Goal: Transaction & Acquisition: Book appointment/travel/reservation

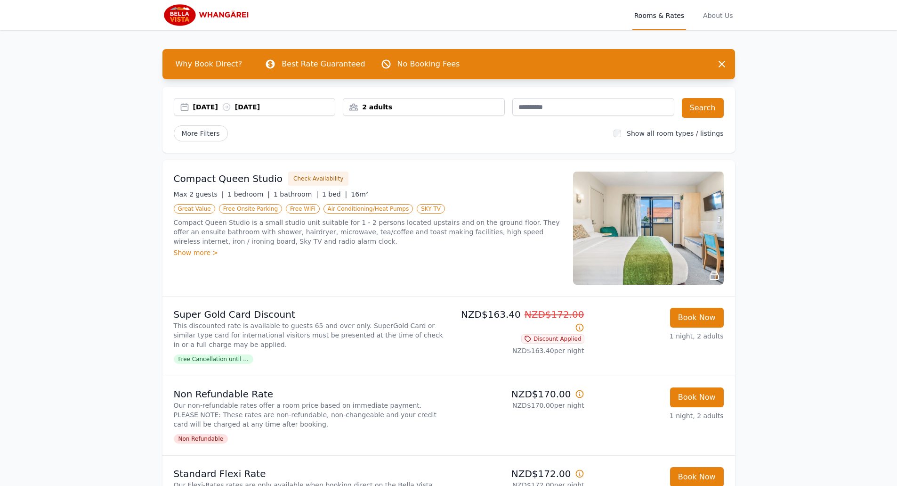
click at [220, 105] on div "[DATE] [DATE]" at bounding box center [264, 106] width 142 height 9
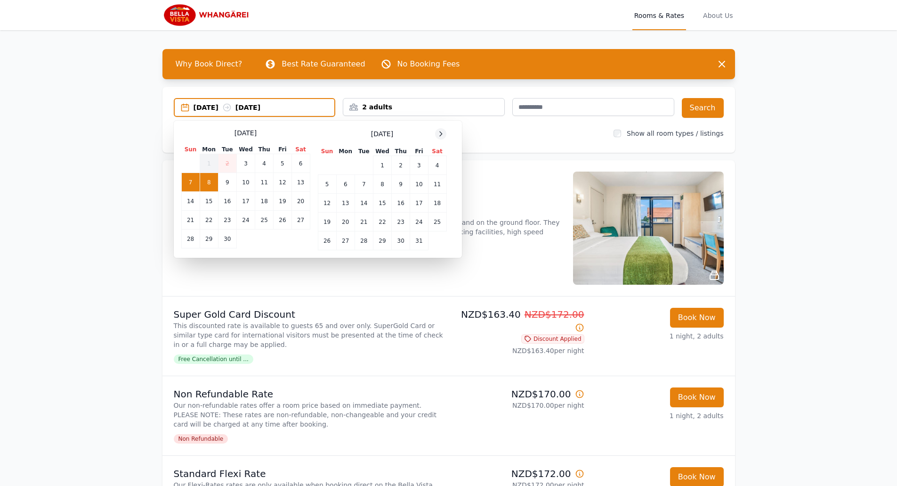
click at [440, 132] on icon at bounding box center [441, 133] width 2 height 4
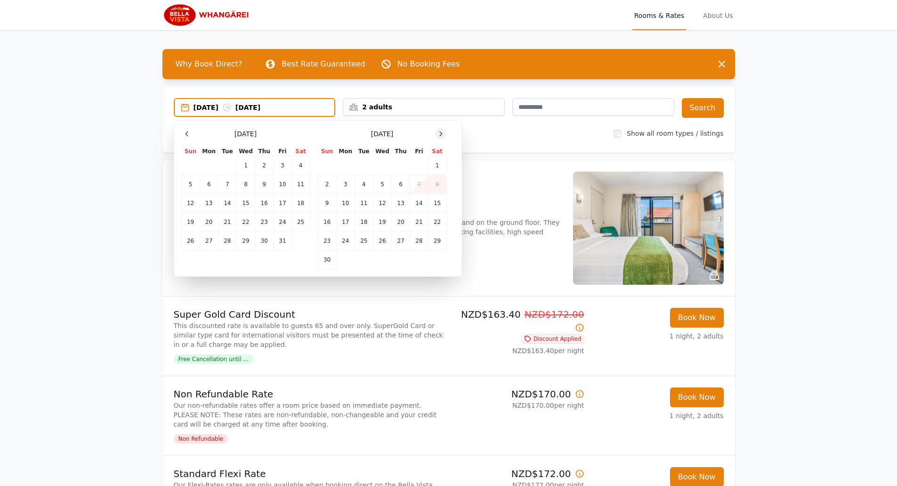
click at [440, 132] on icon at bounding box center [441, 133] width 2 height 4
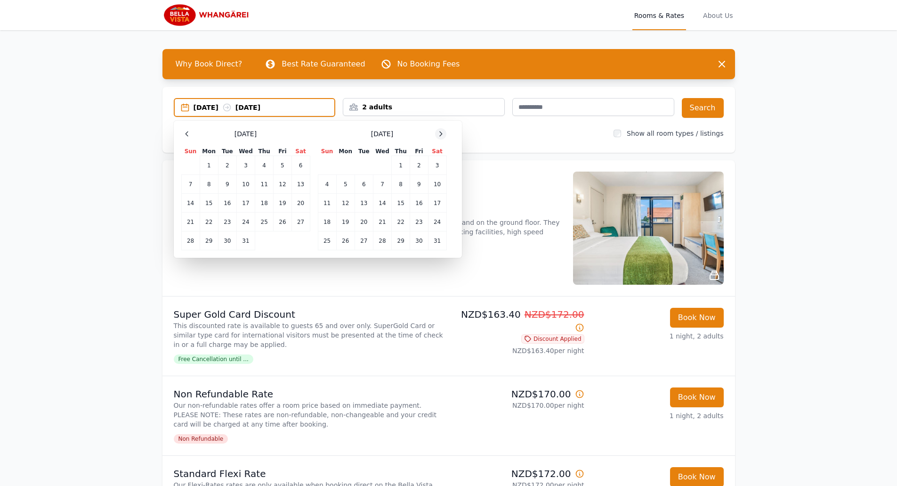
click at [440, 132] on icon at bounding box center [441, 133] width 2 height 4
click at [348, 203] on td "16" at bounding box center [345, 203] width 18 height 19
click at [379, 203] on td "18" at bounding box center [382, 203] width 18 height 19
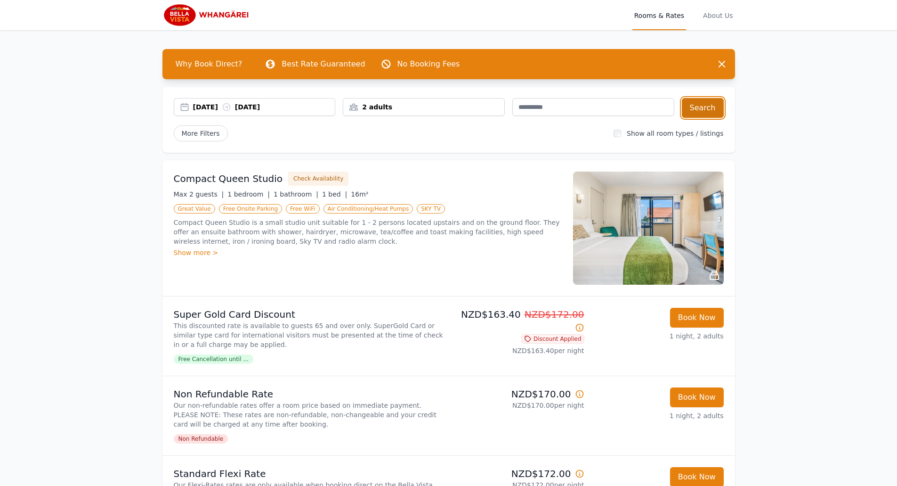
click at [692, 110] on button "Search" at bounding box center [703, 108] width 42 height 20
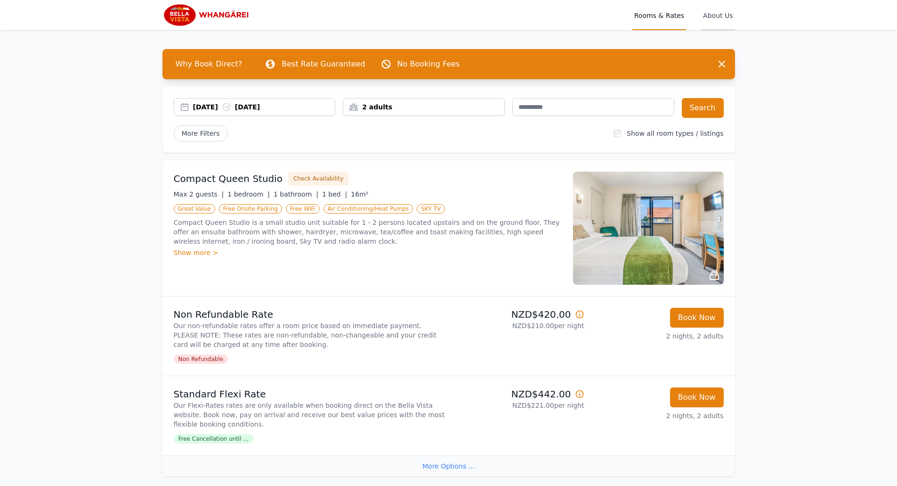
click at [724, 11] on span "About Us" at bounding box center [717, 15] width 33 height 30
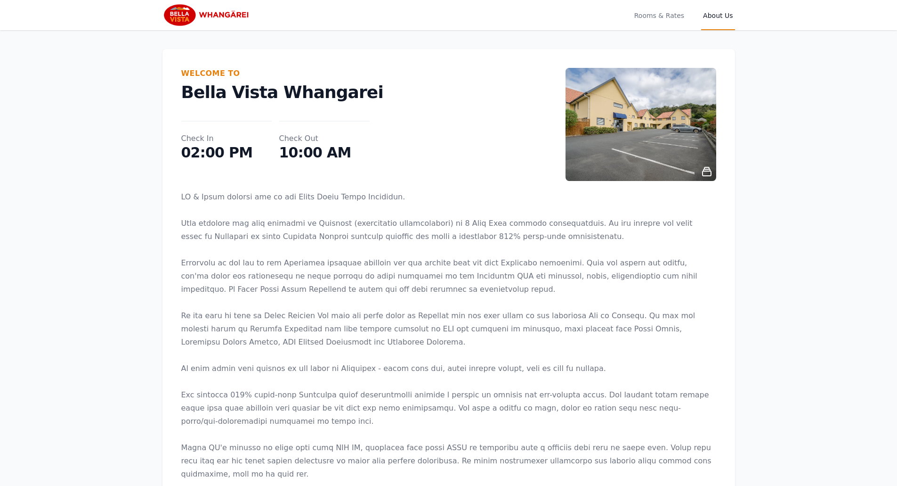
click at [182, 15] on img at bounding box center [207, 15] width 90 height 23
